Goal: Task Accomplishment & Management: Use online tool/utility

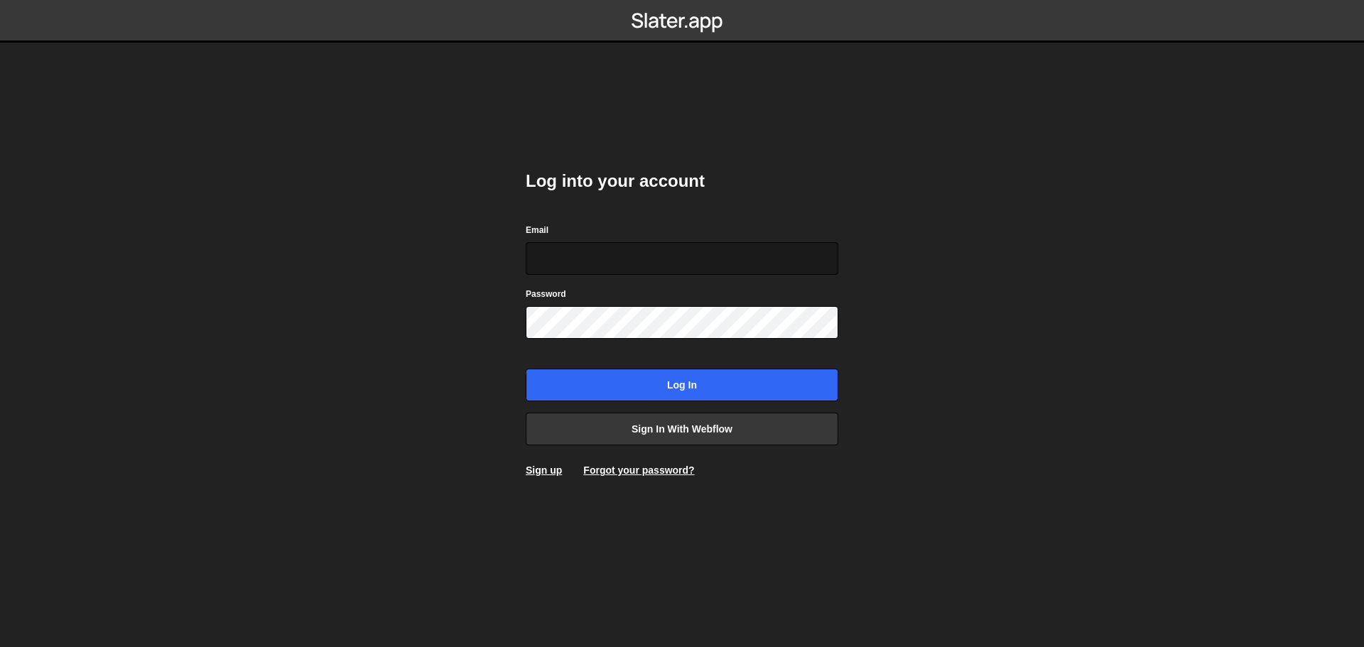
click at [679, 269] on input "Email" at bounding box center [682, 258] width 313 height 33
click at [686, 422] on link "Sign in with Webflow" at bounding box center [682, 429] width 313 height 33
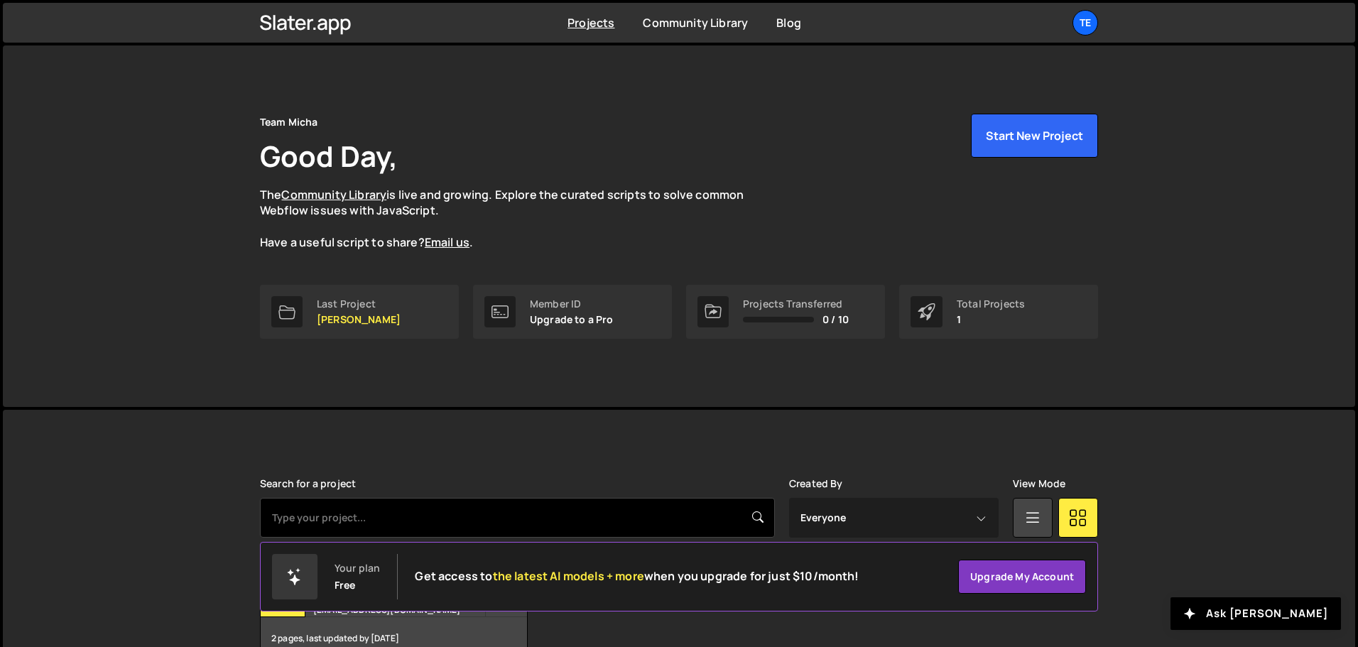
scroll to position [85, 0]
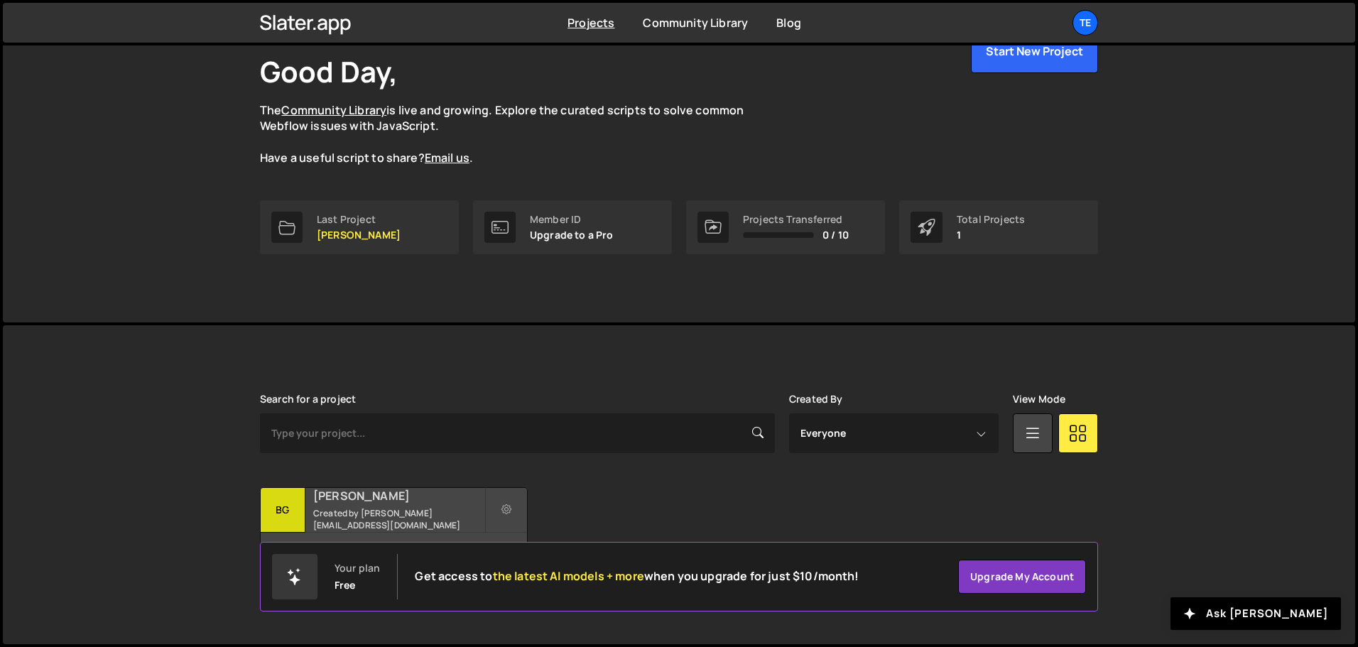
click at [359, 513] on small "Created by michaelaust@yahoo.com" at bounding box center [398, 519] width 171 height 24
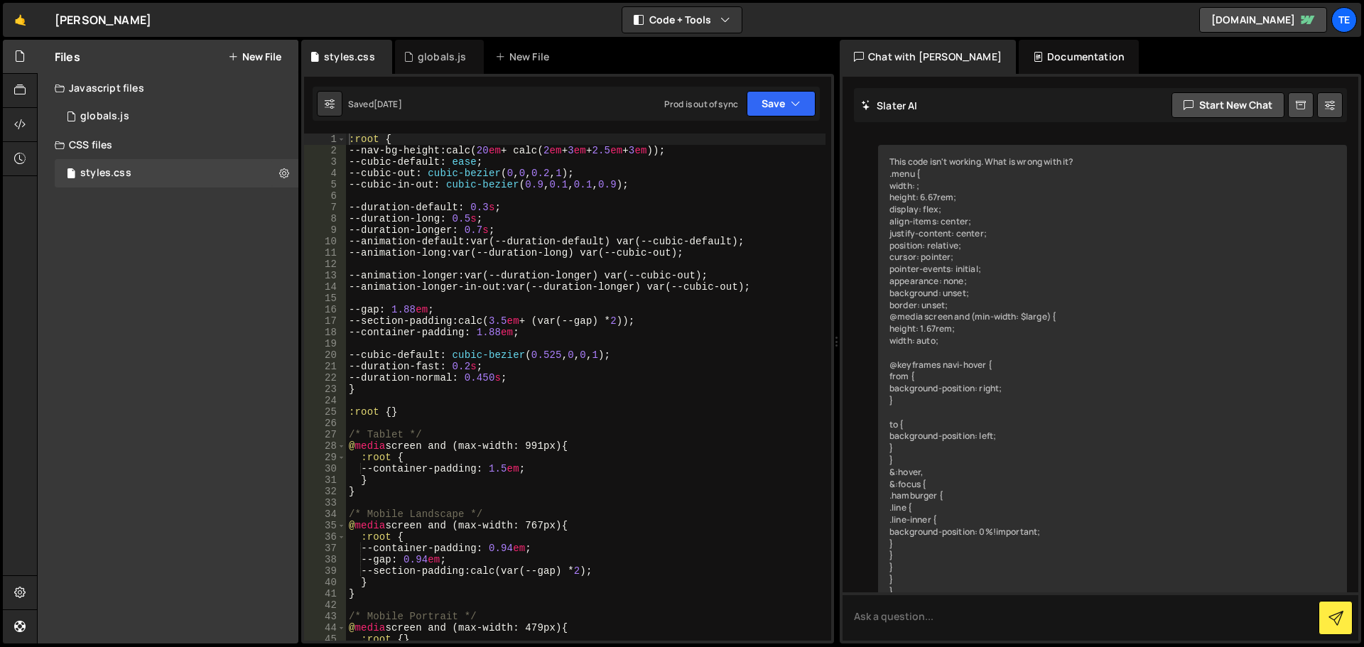
scroll to position [2229, 0]
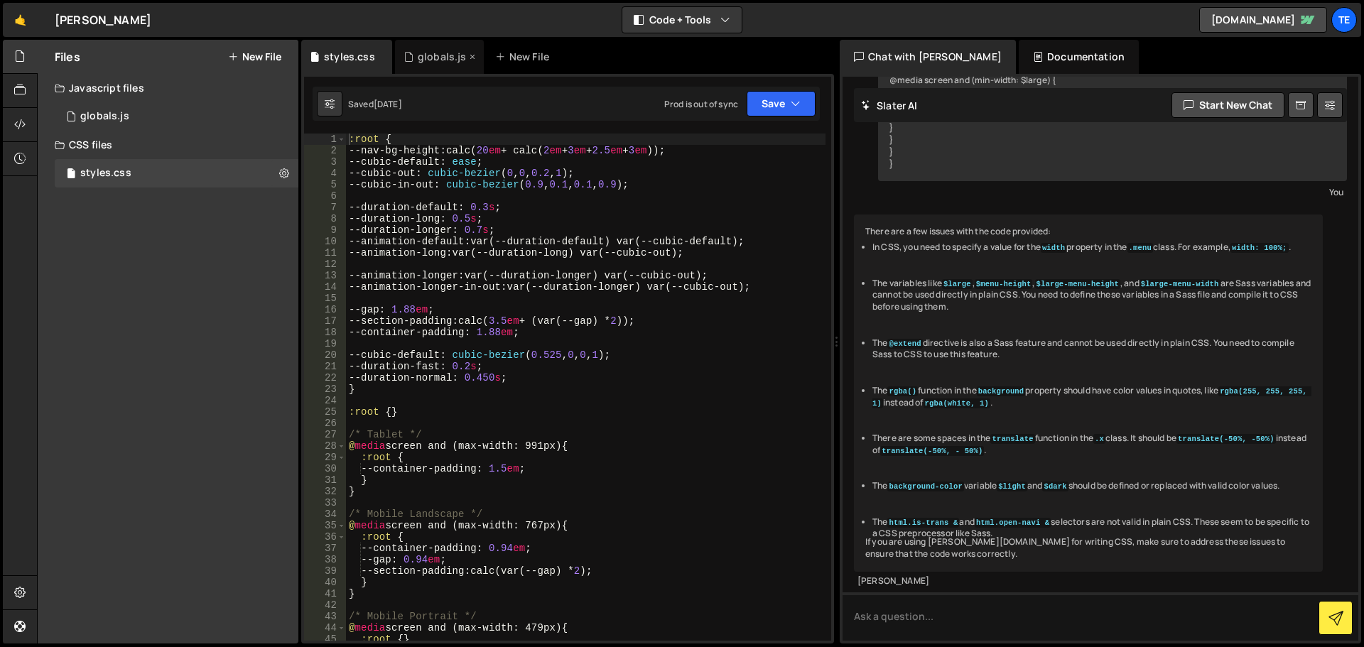
click at [443, 68] on div "globals.js" at bounding box center [439, 57] width 89 height 34
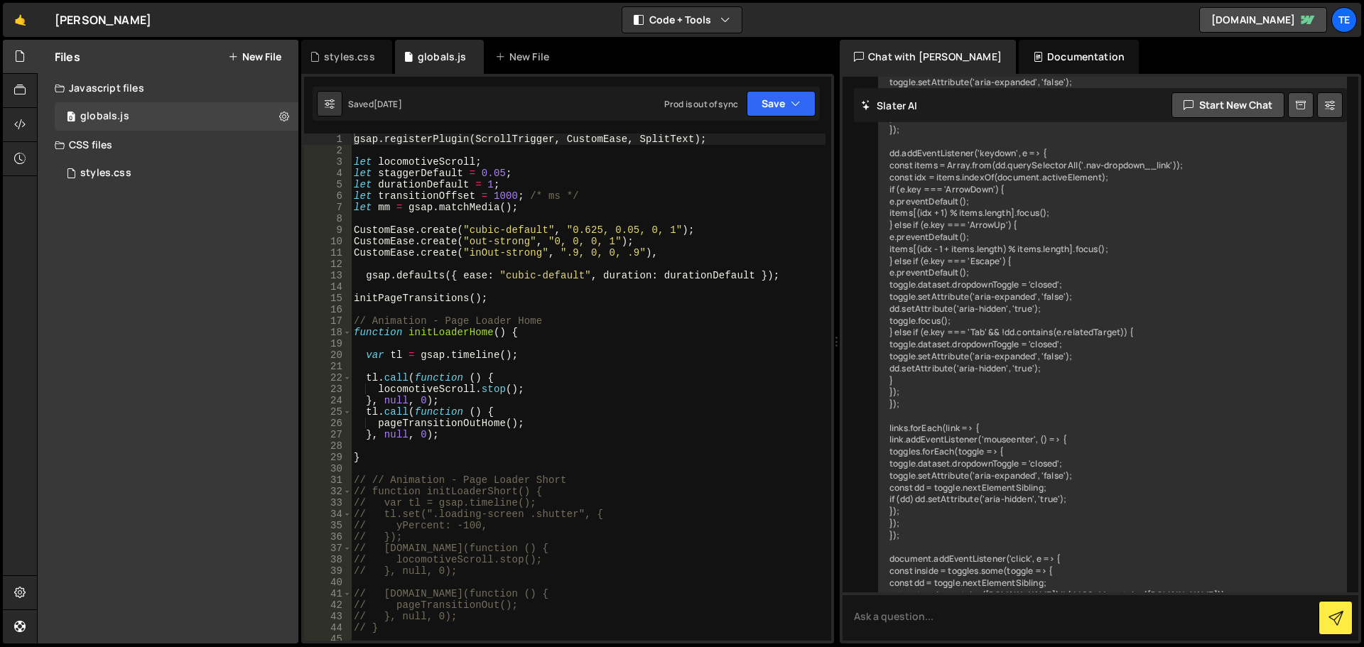
scroll to position [8243, 0]
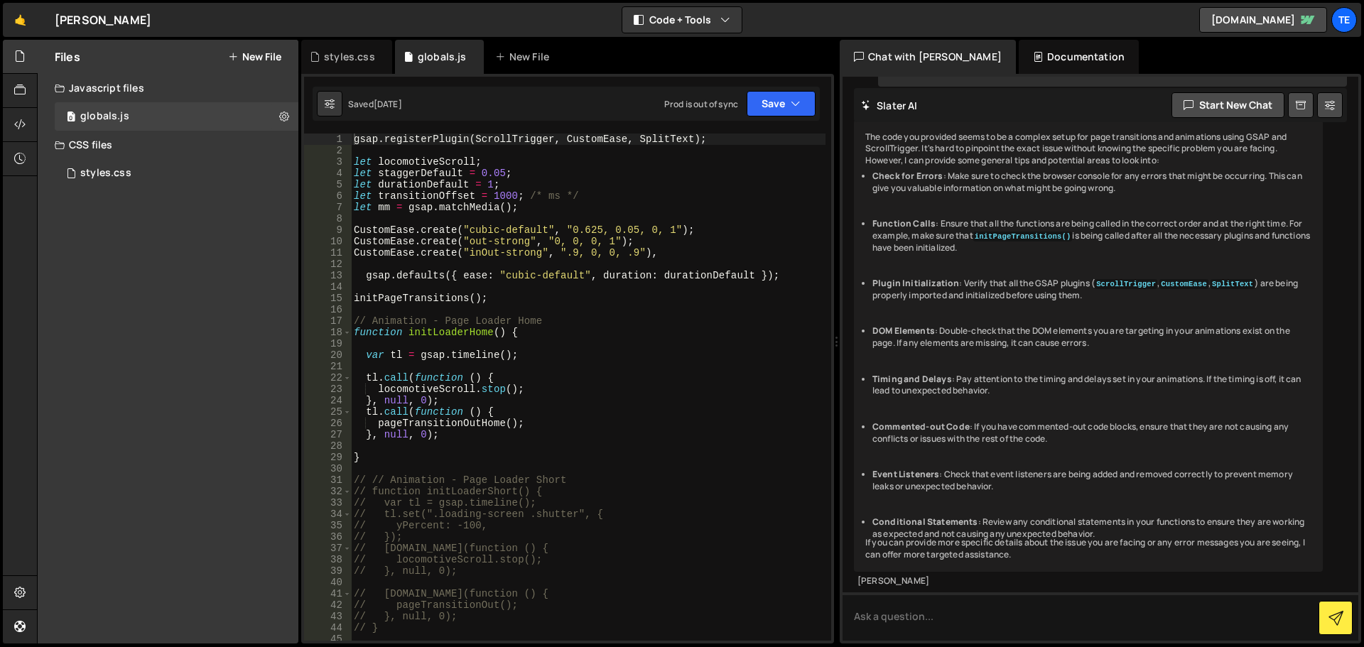
type textarea "// Animation - Page Loader Home"
click at [717, 324] on div "gsap . registerPlugin ( ScrollTrigger , CustomEase , SplitText ) ; let locomoti…" at bounding box center [588, 399] width 475 height 530
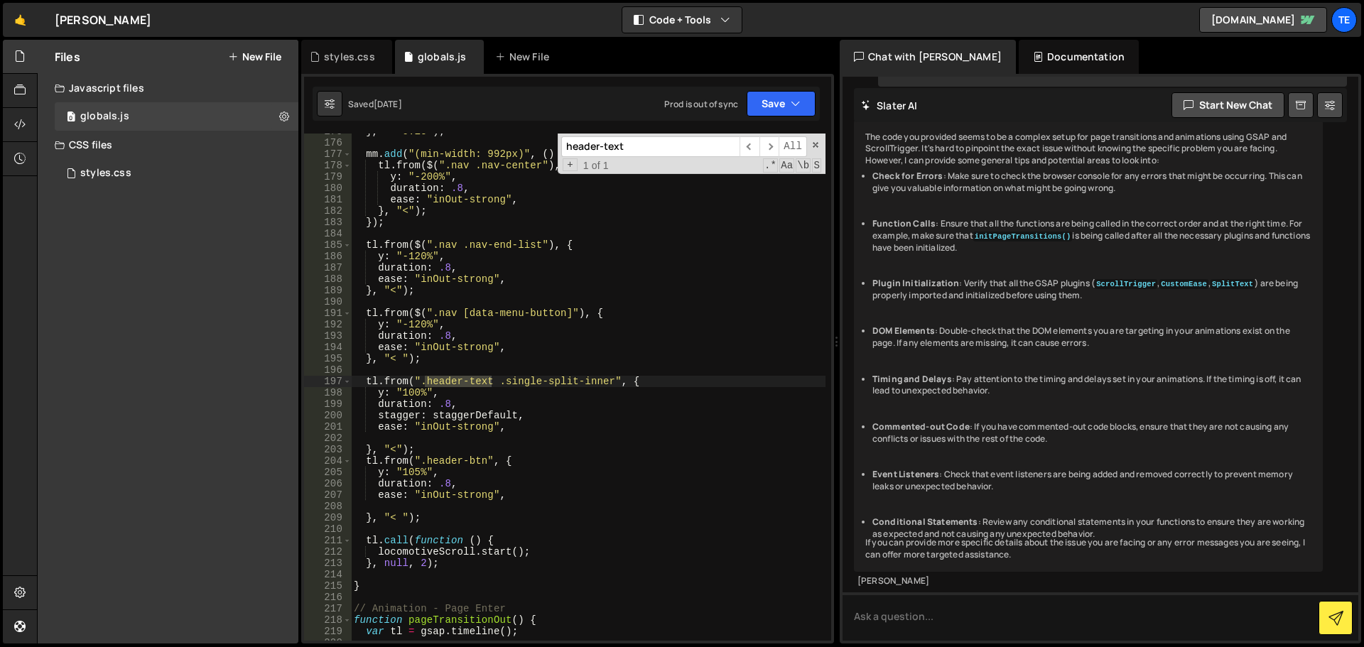
scroll to position [1985, 0]
type input "header-text"
